Goal: Task Accomplishment & Management: Use online tool/utility

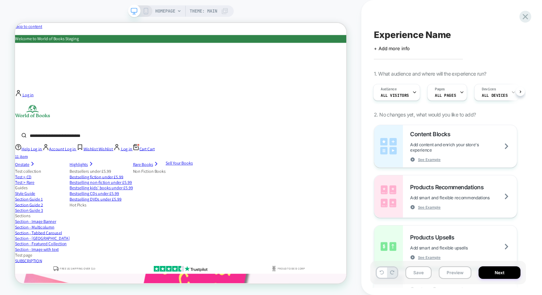
click at [177, 11] on icon at bounding box center [179, 11] width 4 height 4
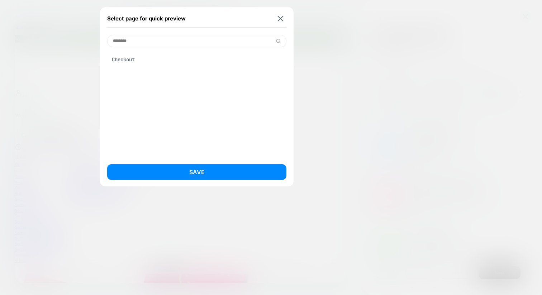
type input "********"
click at [123, 61] on div "Checkout" at bounding box center [196, 60] width 179 height 14
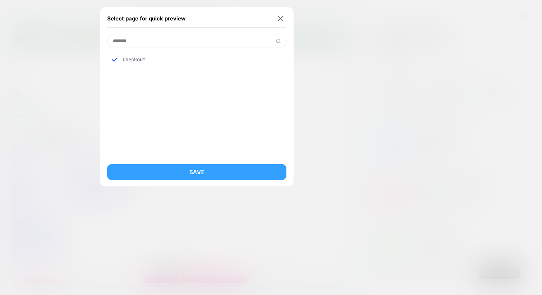
click at [173, 172] on button "Save" at bounding box center [196, 172] width 179 height 16
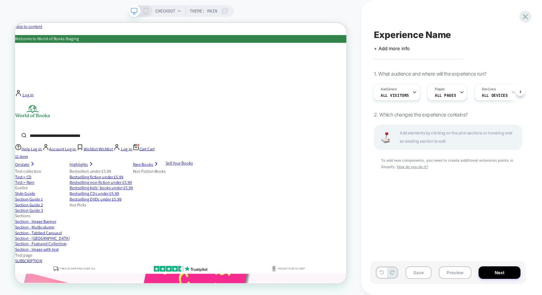
scroll to position [0, 1]
click at [491, 267] on button "Next" at bounding box center [500, 272] width 42 height 13
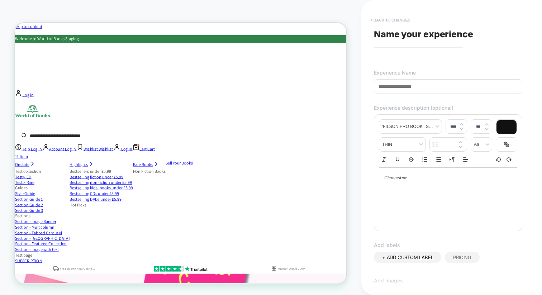
click at [380, 15] on button "< Back to changes" at bounding box center [390, 19] width 47 height 11
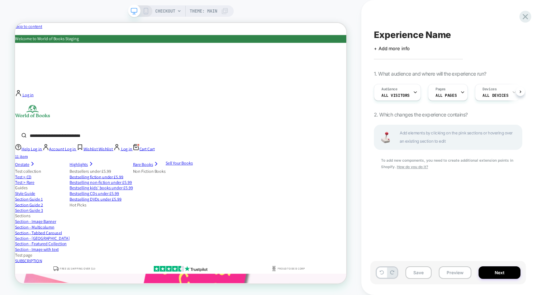
scroll to position [0, 0]
click at [526, 18] on icon at bounding box center [526, 17] width 10 height 10
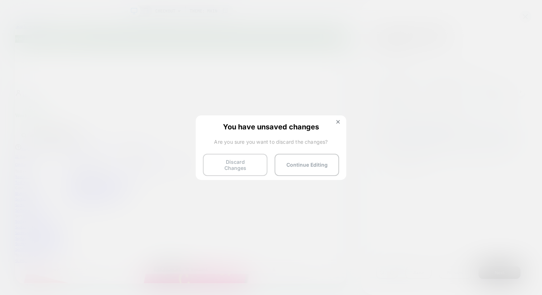
click at [252, 165] on button "Discard Changes" at bounding box center [235, 165] width 65 height 22
